Goal: Task Accomplishment & Management: Use online tool/utility

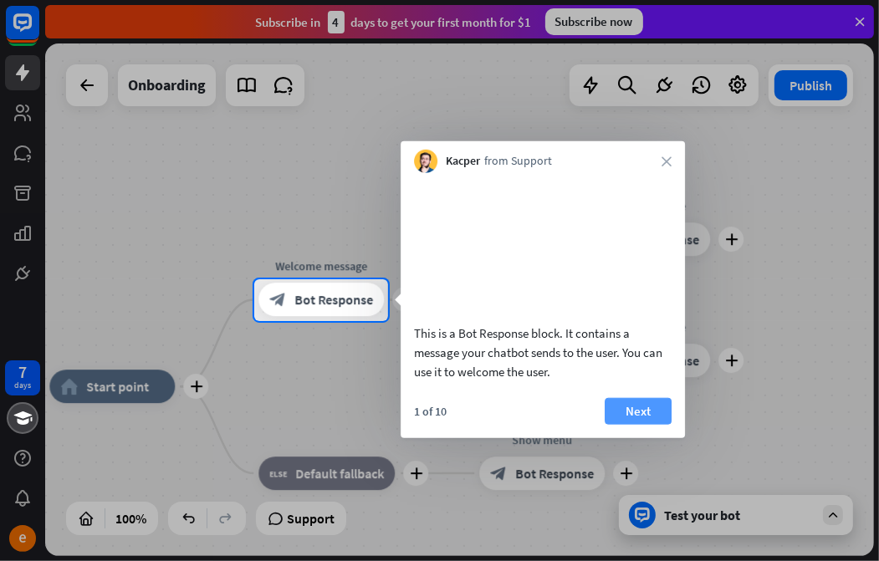
click at [642, 424] on button "Next" at bounding box center [638, 410] width 67 height 27
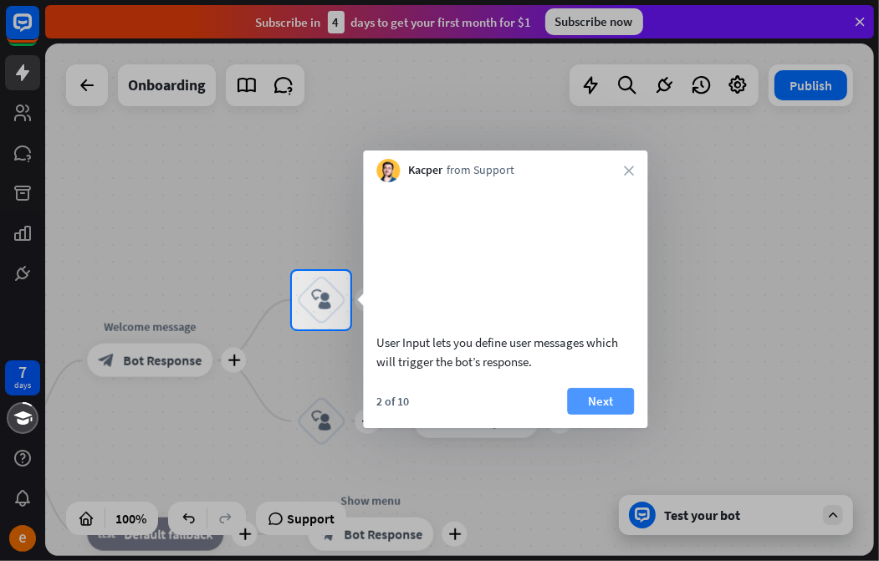
click at [610, 415] on button "Next" at bounding box center [600, 401] width 67 height 27
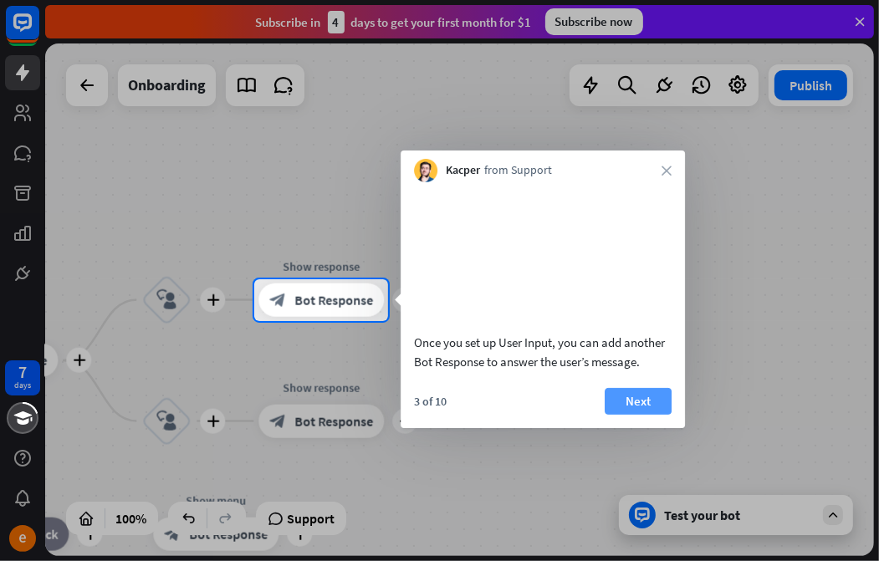
click at [638, 415] on button "Next" at bounding box center [638, 401] width 67 height 27
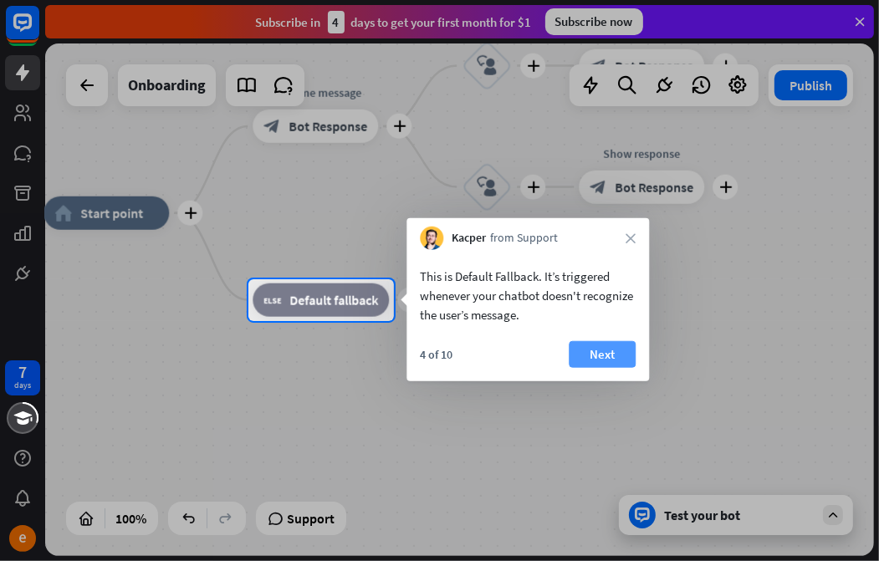
click at [613, 360] on button "Next" at bounding box center [602, 354] width 67 height 27
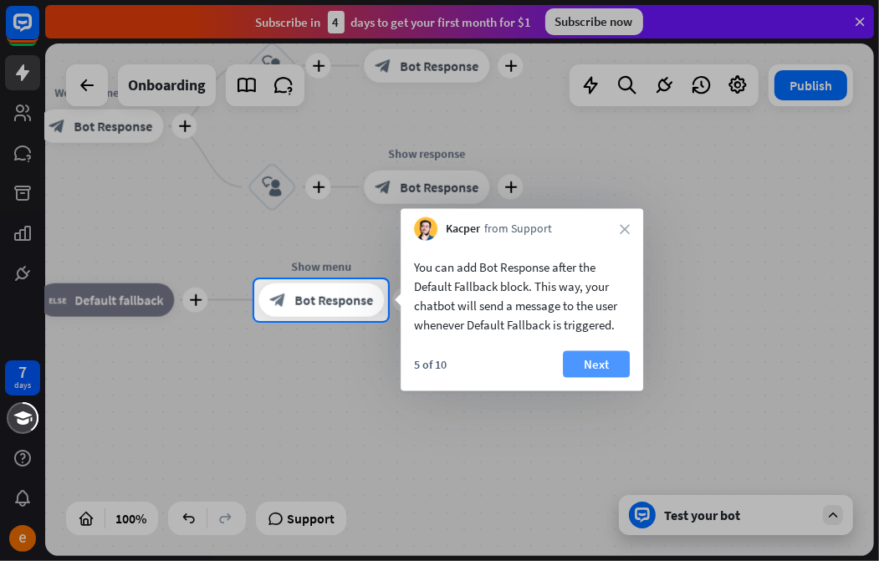
click at [602, 367] on button "Next" at bounding box center [596, 364] width 67 height 27
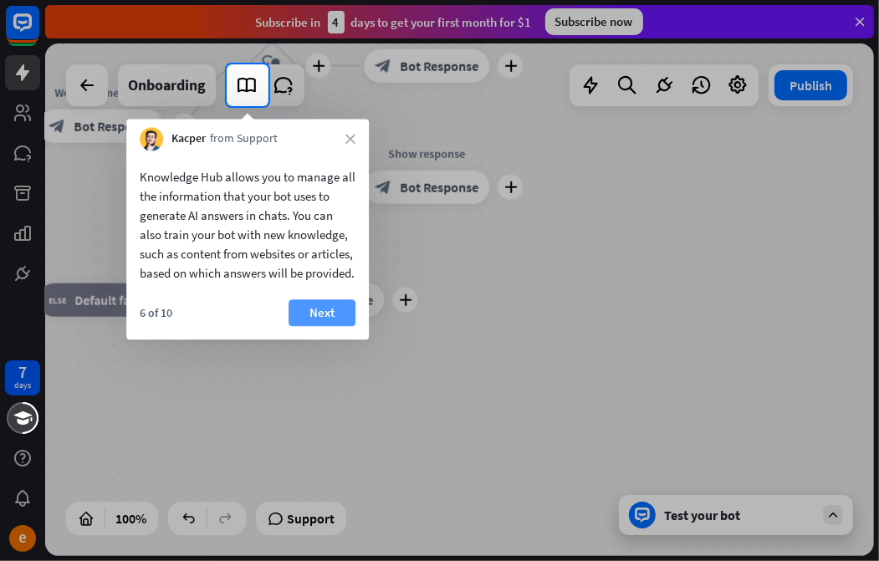
click at [334, 326] on button "Next" at bounding box center [321, 312] width 67 height 27
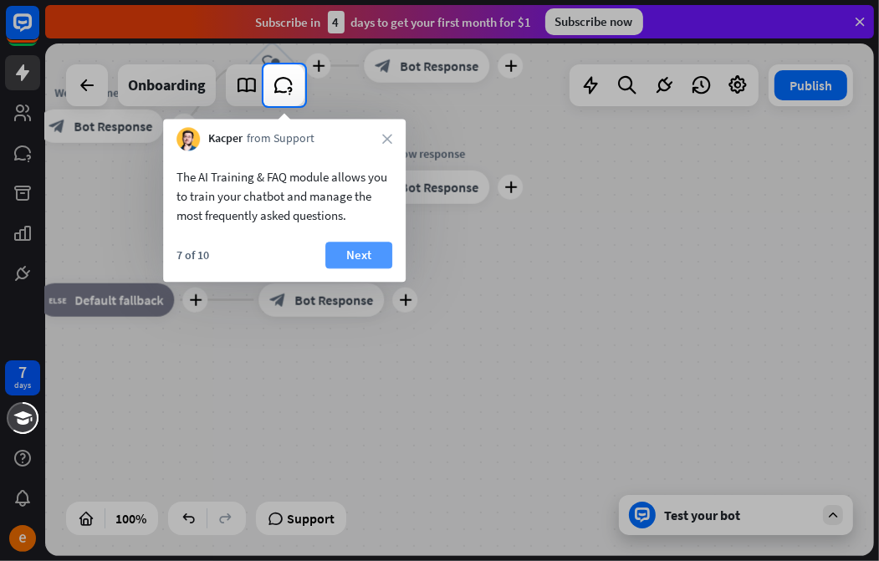
click at [364, 259] on button "Next" at bounding box center [358, 255] width 67 height 27
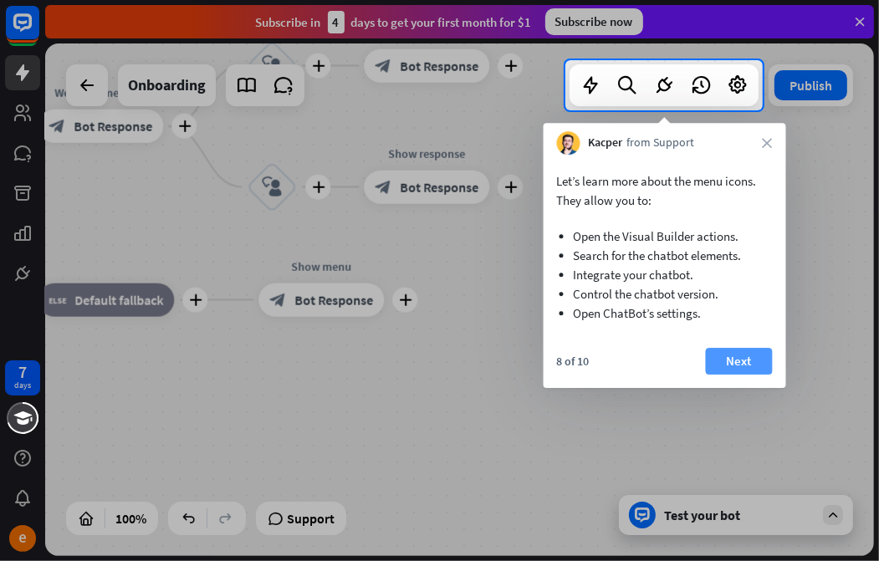
click at [731, 355] on button "Next" at bounding box center [739, 361] width 67 height 27
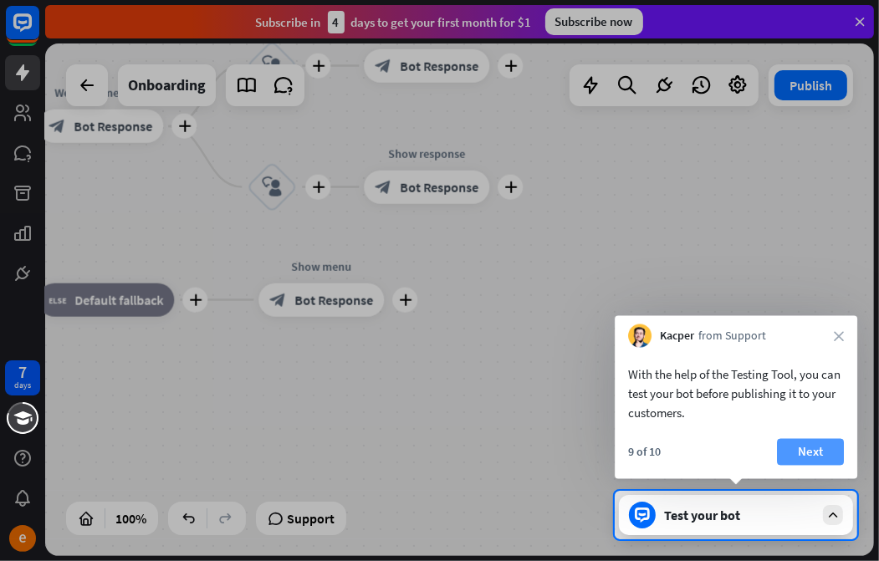
click at [816, 447] on button "Next" at bounding box center [810, 452] width 67 height 27
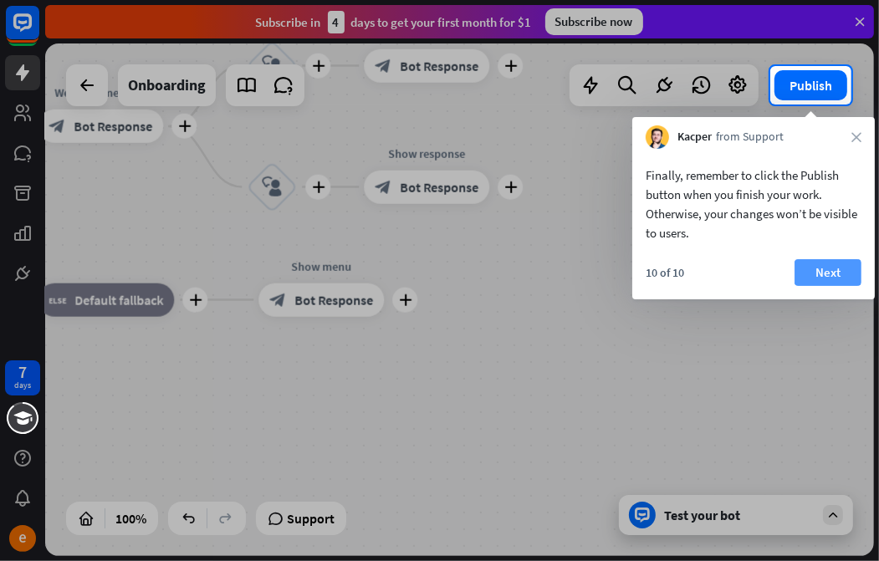
click at [833, 272] on button "Next" at bounding box center [827, 272] width 67 height 27
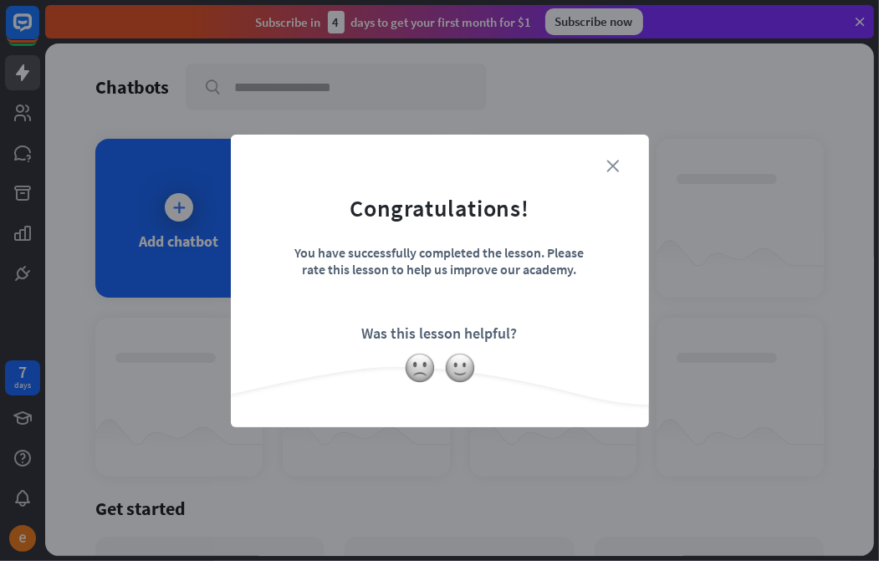
click at [612, 160] on icon "close" at bounding box center [613, 166] width 13 height 13
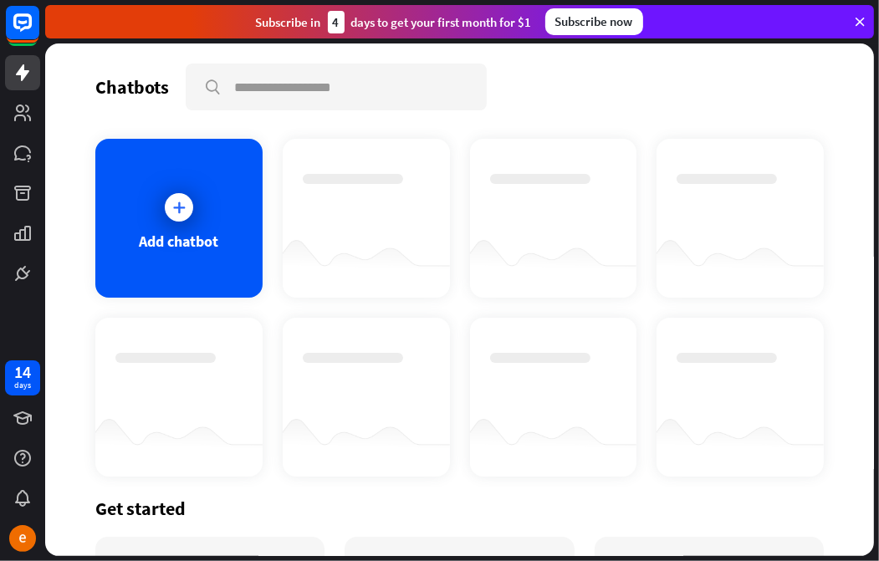
click at [179, 212] on icon at bounding box center [179, 207] width 17 height 17
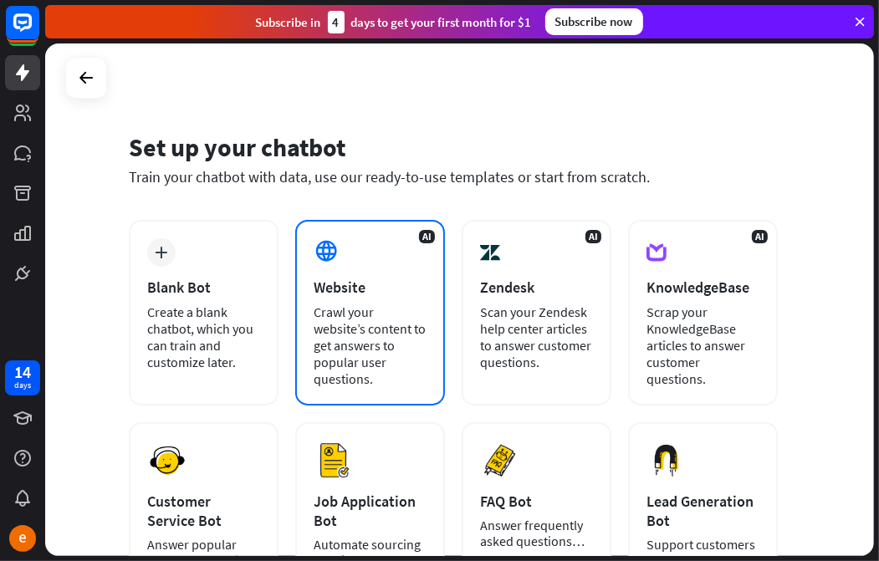
click at [352, 255] on div "AI Website Crawl your website’s content to get answers to popular user question…" at bounding box center [370, 313] width 150 height 186
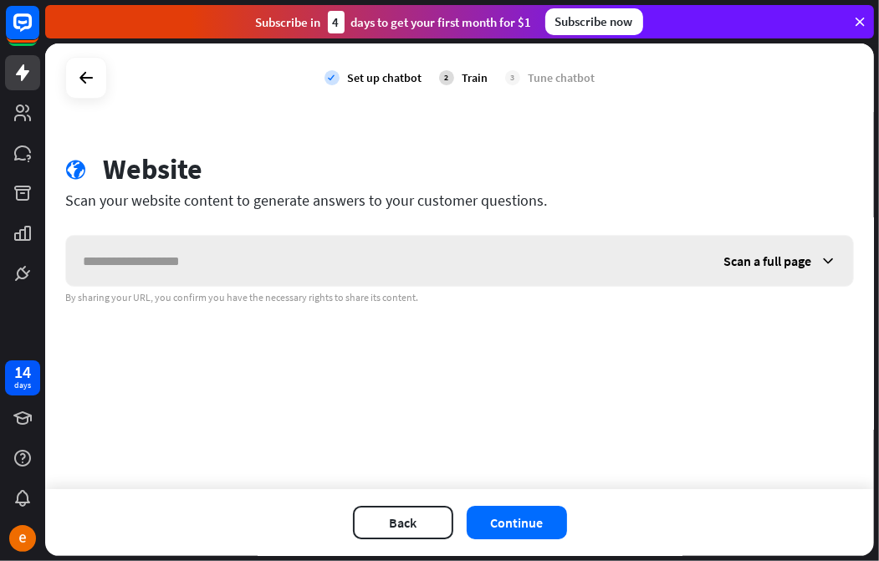
type input "*"
type input "***"
click at [816, 258] on div "Scan a full page" at bounding box center [780, 261] width 146 height 50
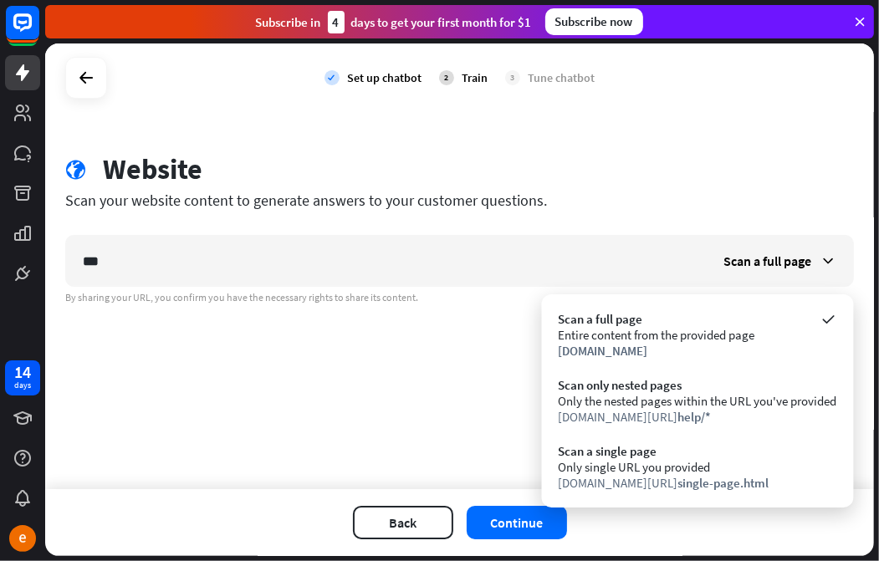
click at [102, 81] on div at bounding box center [86, 78] width 42 height 42
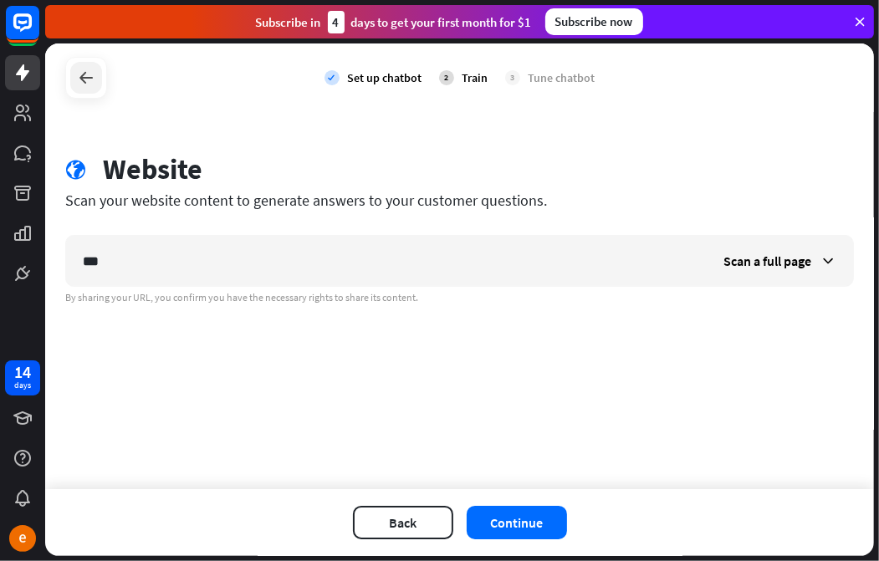
click at [88, 84] on icon at bounding box center [86, 78] width 20 height 20
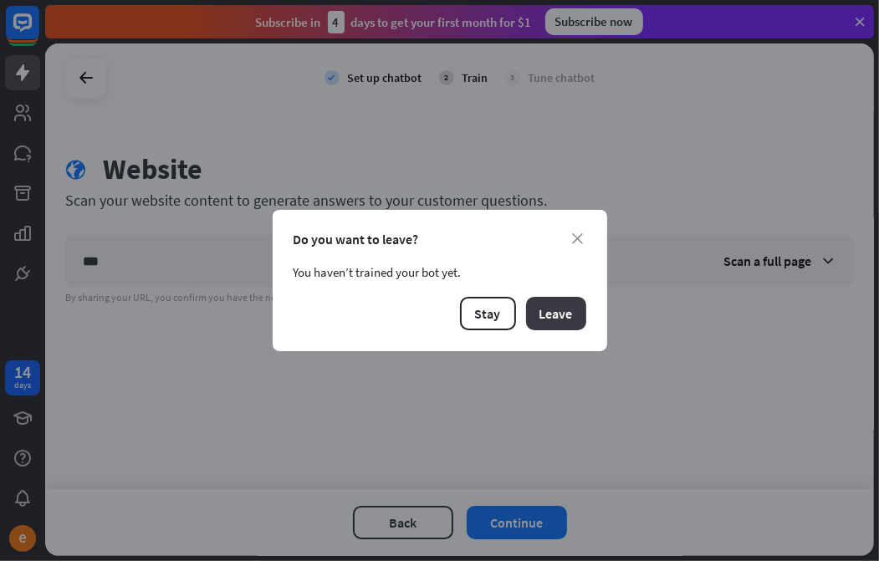
click at [552, 313] on button "Leave" at bounding box center [556, 313] width 60 height 33
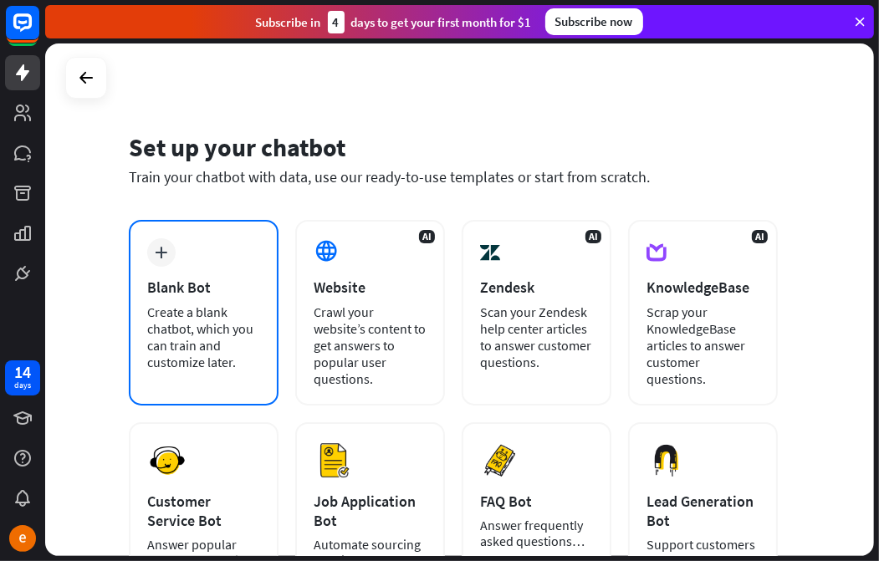
click at [196, 281] on div "Blank Bot" at bounding box center [203, 287] width 113 height 19
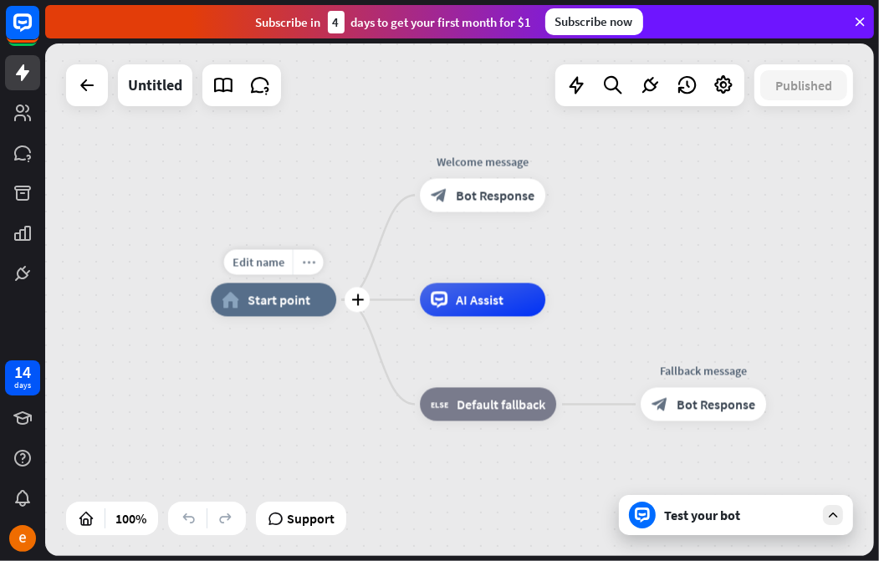
click at [312, 259] on icon "more_horiz" at bounding box center [308, 262] width 13 height 13
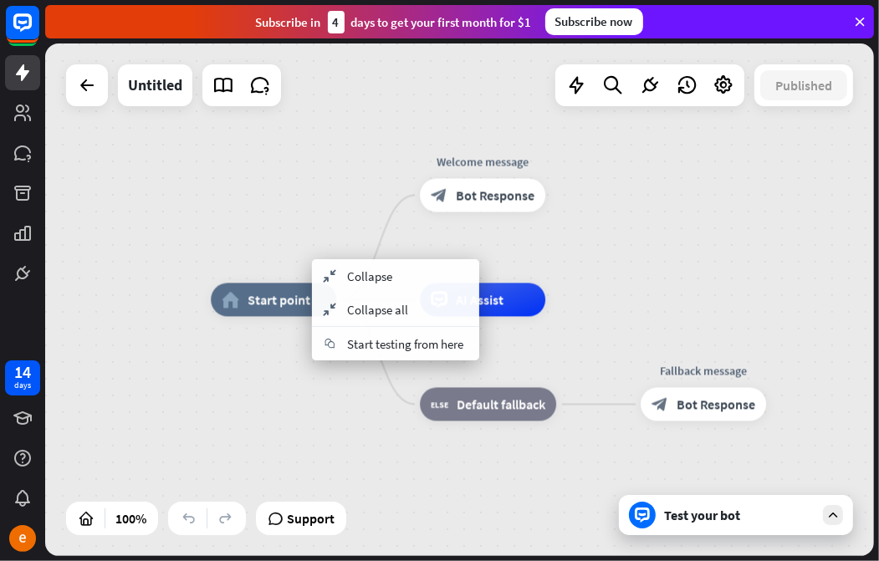
click at [261, 417] on div "home_2 Start point Welcome message block_bot_response Bot Response AI Assist bl…" at bounding box center [625, 556] width 829 height 513
